Goal: Task Accomplishment & Management: Manage account settings

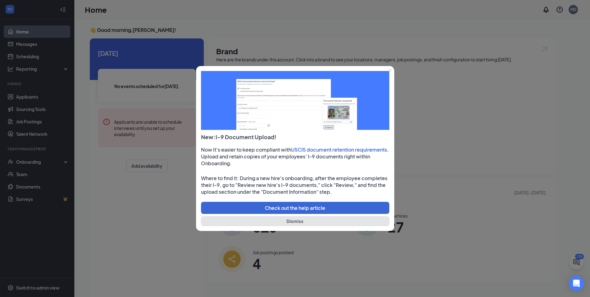
drag, startPoint x: 279, startPoint y: 222, endPoint x: 276, endPoint y: 221, distance: 3.1
click at [279, 222] on button "Dismiss" at bounding box center [295, 221] width 188 height 10
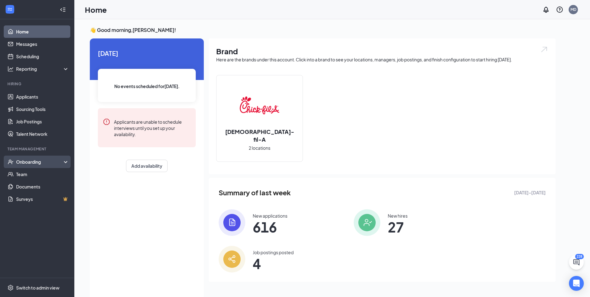
click at [51, 163] on div "Onboarding" at bounding box center [40, 162] width 48 height 6
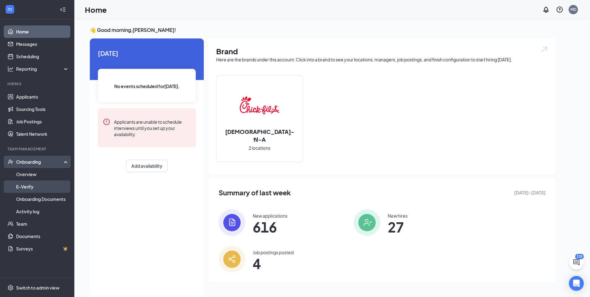
click at [40, 181] on link "E-Verify" at bounding box center [42, 186] width 53 height 12
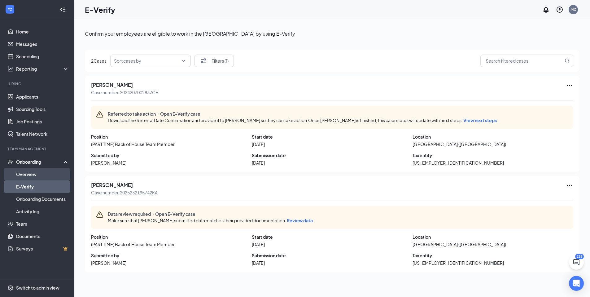
click at [39, 176] on link "Overview" at bounding box center [42, 174] width 53 height 12
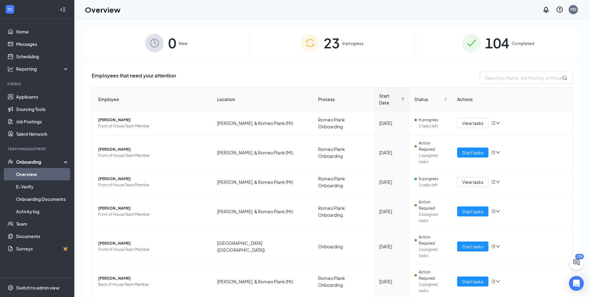
click at [511, 46] on span "Completed" at bounding box center [522, 43] width 23 height 6
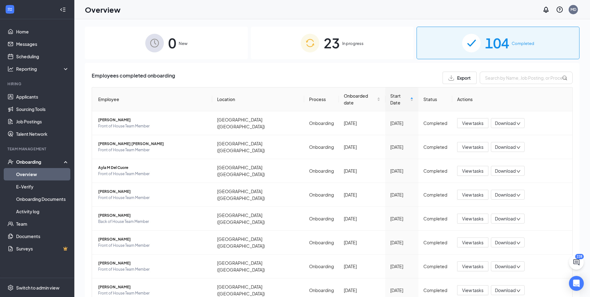
click at [353, 45] on span "In progress" at bounding box center [352, 43] width 21 height 6
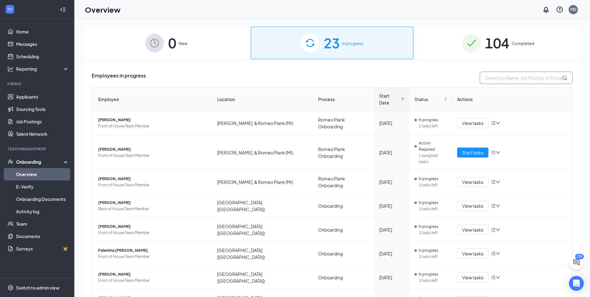
click at [509, 79] on input "text" at bounding box center [526, 78] width 93 height 12
type input "[PERSON_NAME]"
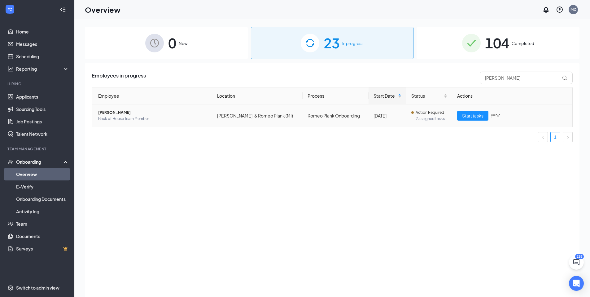
click at [498, 115] on icon "down" at bounding box center [498, 115] width 4 height 4
click at [121, 111] on span "[PERSON_NAME]" at bounding box center [152, 112] width 109 height 6
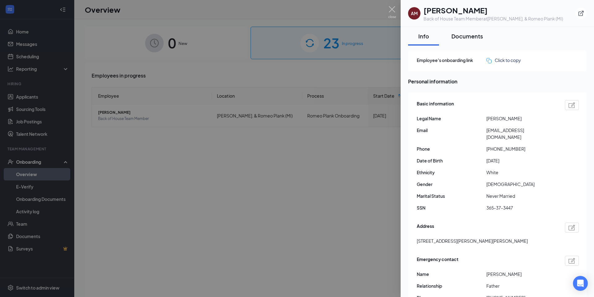
click at [464, 39] on div "Documents" at bounding box center [468, 36] width 32 height 8
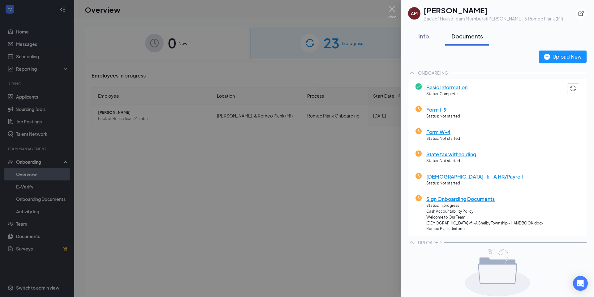
click at [455, 88] on span "Basic Information" at bounding box center [447, 87] width 41 height 8
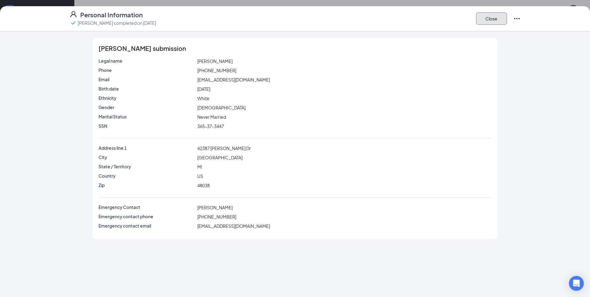
click at [501, 16] on button "Close" at bounding box center [491, 18] width 31 height 12
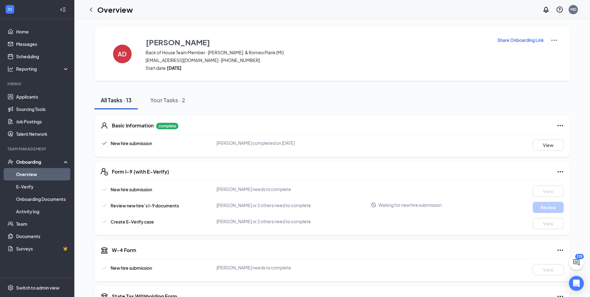
click at [30, 173] on link "Overview" at bounding box center [42, 174] width 53 height 12
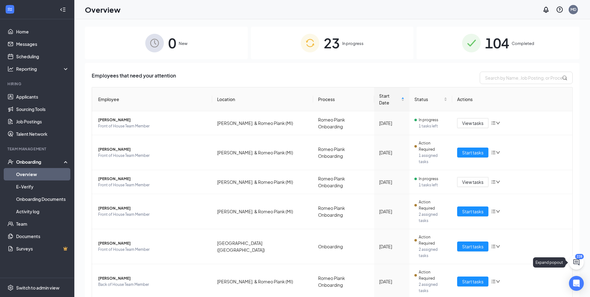
click at [580, 263] on button at bounding box center [576, 262] width 15 height 15
click at [491, 286] on div "Chat 228" at bounding box center [503, 289] width 95 height 10
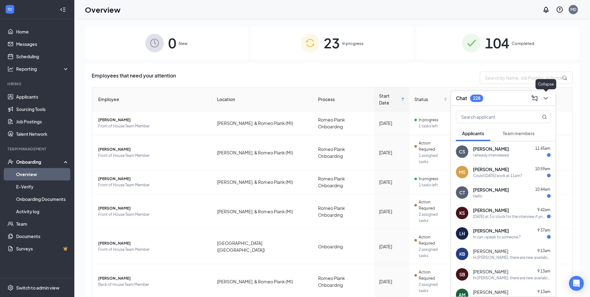
click at [550, 97] on button at bounding box center [546, 98] width 10 height 10
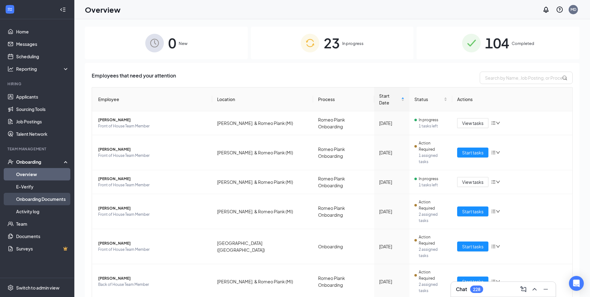
click at [54, 202] on link "Onboarding Documents" at bounding box center [42, 199] width 53 height 12
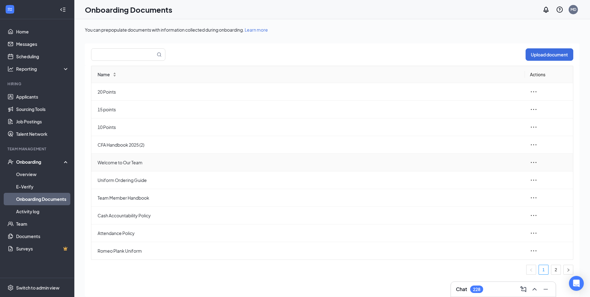
click at [530, 166] on icon "ellipsis" at bounding box center [533, 162] width 7 height 7
click at [534, 163] on icon "ellipsis" at bounding box center [533, 162] width 7 height 7
click at [54, 213] on link "Activity log" at bounding box center [42, 211] width 53 height 12
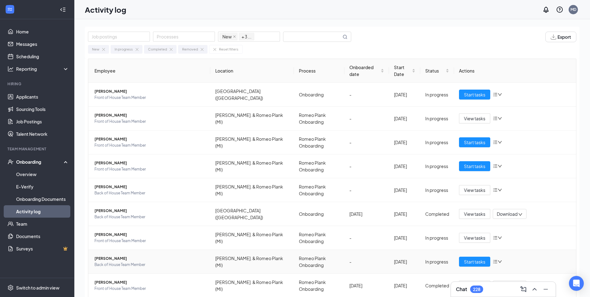
click at [124, 256] on span "[PERSON_NAME]" at bounding box center [149, 258] width 111 height 6
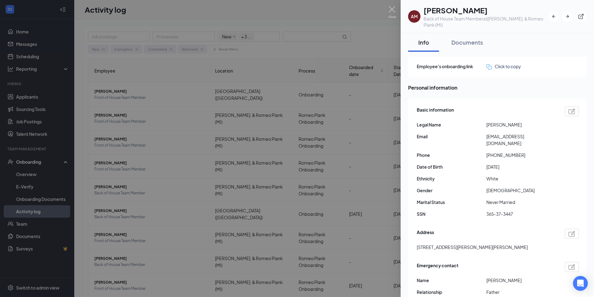
click at [313, 76] on div at bounding box center [297, 148] width 594 height 297
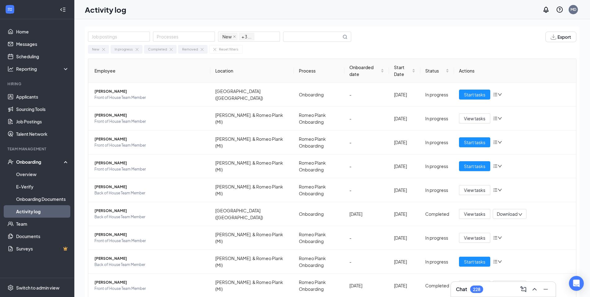
click at [67, 161] on div "Onboarding" at bounding box center [37, 161] width 74 height 12
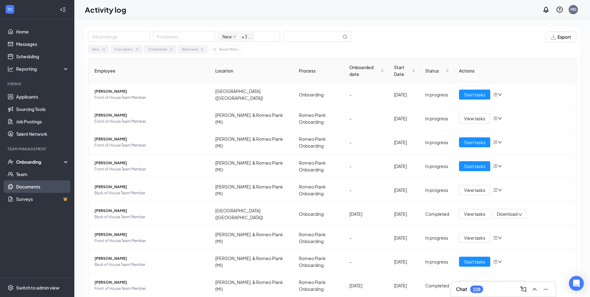
click at [36, 185] on link "Documents" at bounding box center [42, 186] width 53 height 12
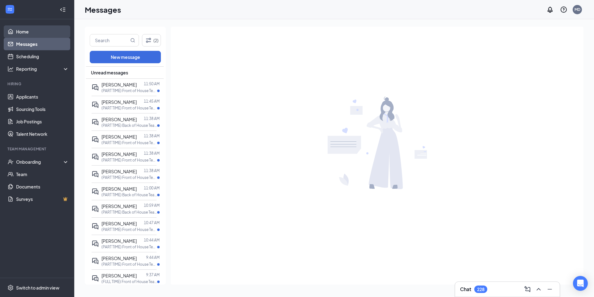
click at [27, 32] on link "Home" at bounding box center [42, 31] width 53 height 12
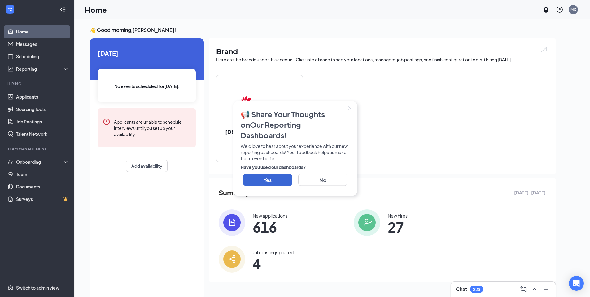
click at [352, 113] on button "Close" at bounding box center [350, 108] width 14 height 14
